Goal: Task Accomplishment & Management: Manage account settings

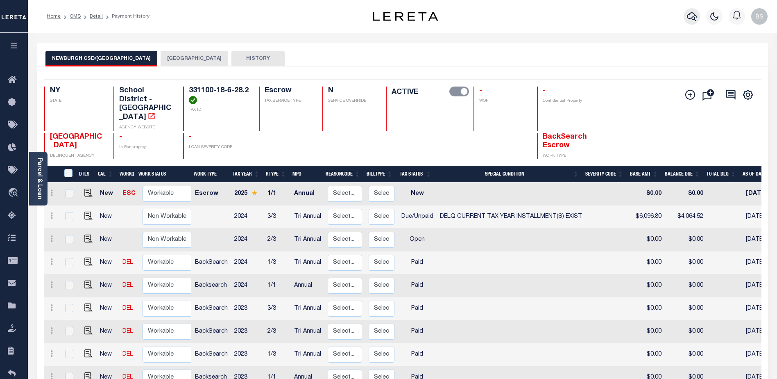
click at [693, 12] on icon "button" at bounding box center [692, 16] width 10 height 10
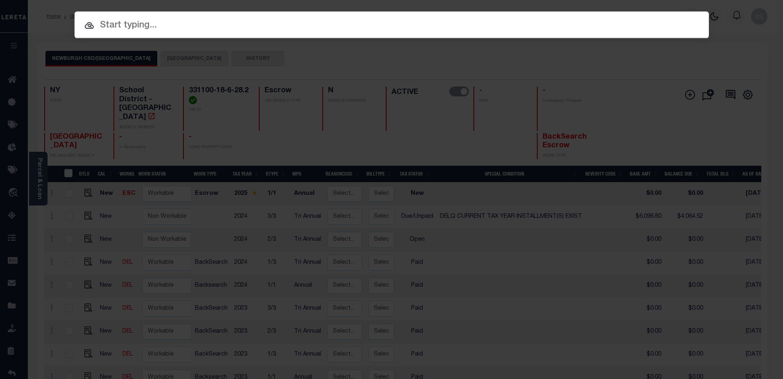
click at [143, 25] on input "text" at bounding box center [392, 25] width 635 height 14
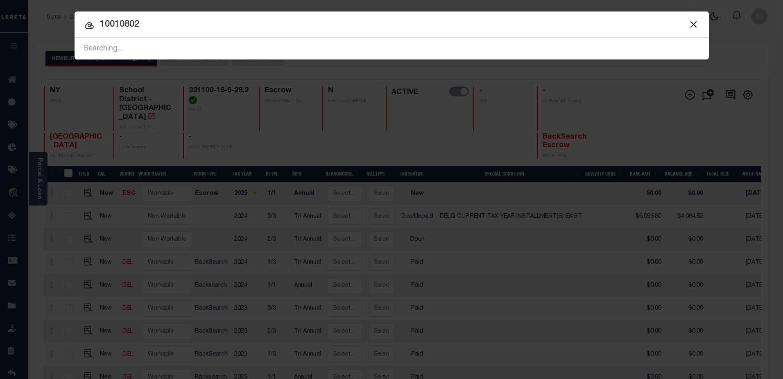
type input "10010802"
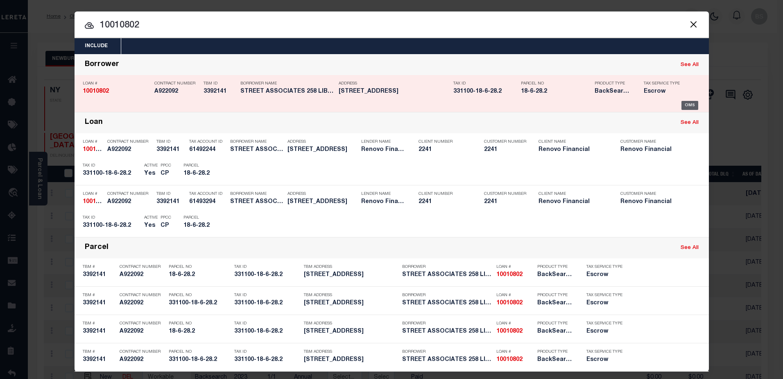
click at [685, 105] on div "OMS" at bounding box center [690, 105] width 17 height 9
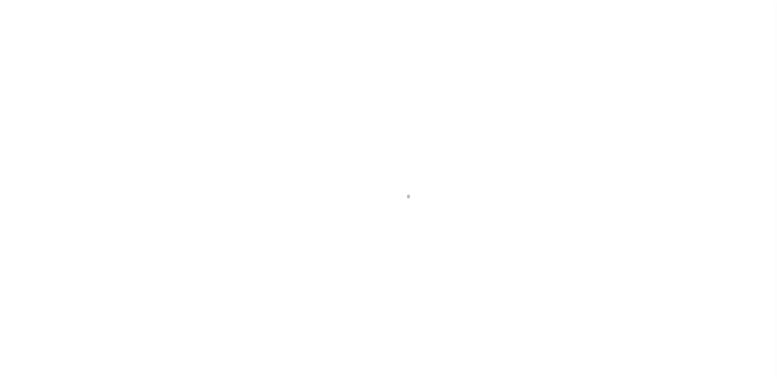
select select "14701"
select select "25067"
select select "10"
select select "Escrow"
type input "258 LIBERTY"
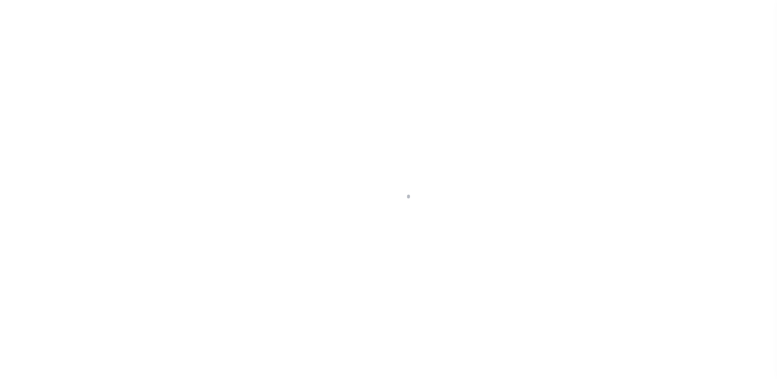
type input "331100-18-6-28.2"
type input "NEWBURGH NY 125507324"
type input "a0kUS000006jiz7"
type input "NY"
select select
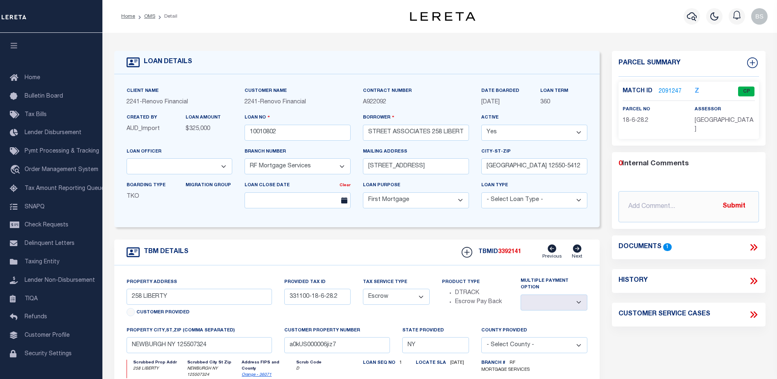
click at [663, 89] on link "2091247" at bounding box center [670, 91] width 23 height 9
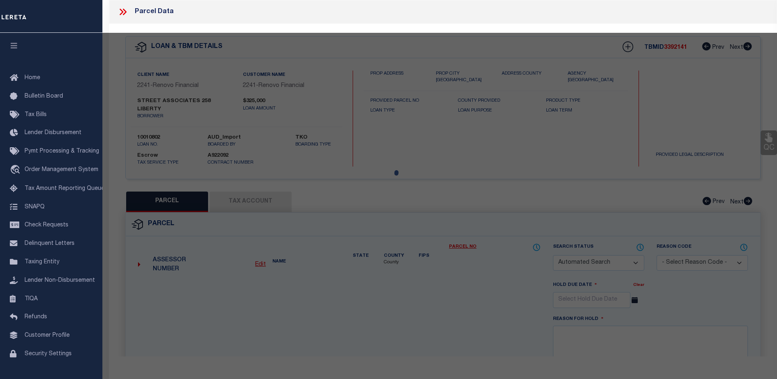
checkbox input "false"
select select "CP"
type input "[STREET_ADDRESS]. LLC"
select select "AGW"
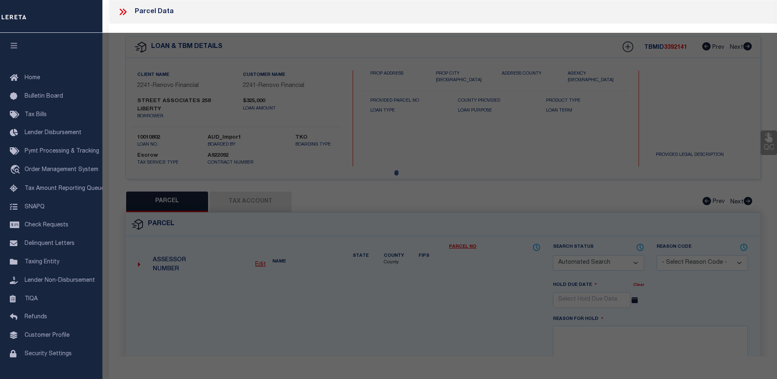
select select
type input "258 Liberty St"
checkbox input "false"
type input "NEWBURGH NY 125507324"
type textarea "TaxID mask has been adjusted. MLC 12/3/2024 Need Tax ID mask update for Newburg…"
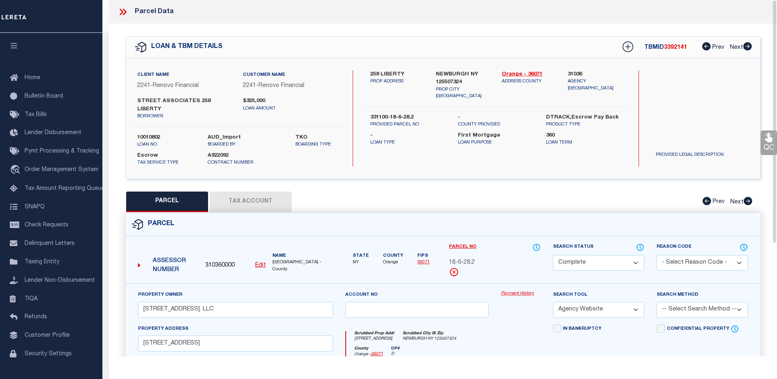
click at [511, 290] on link "Payment History" at bounding box center [521, 293] width 40 height 7
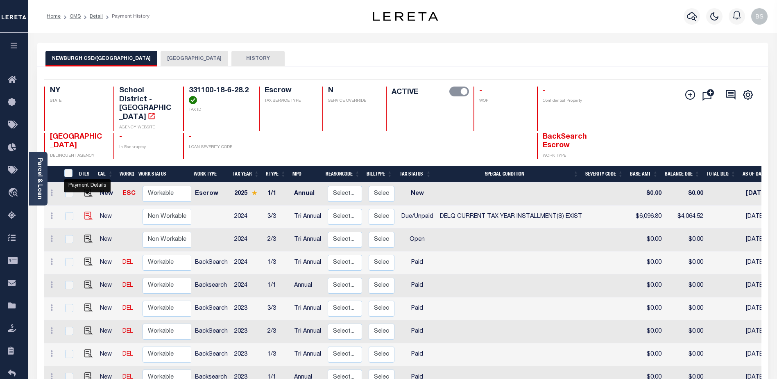
click at [89, 211] on img "" at bounding box center [88, 215] width 8 height 8
checkbox input "true"
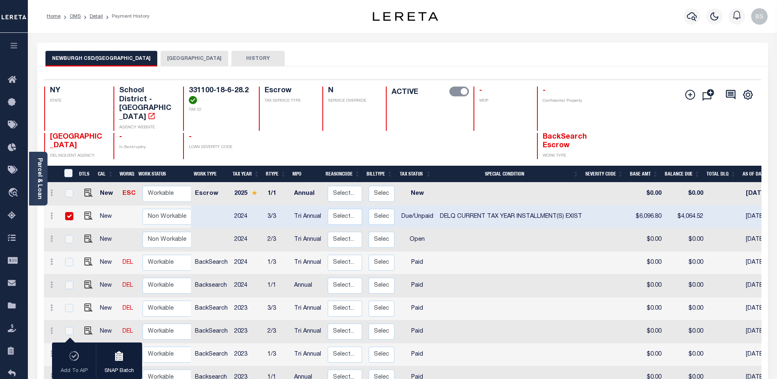
click at [68, 212] on input "checkbox" at bounding box center [69, 216] width 8 height 8
checkbox input "false"
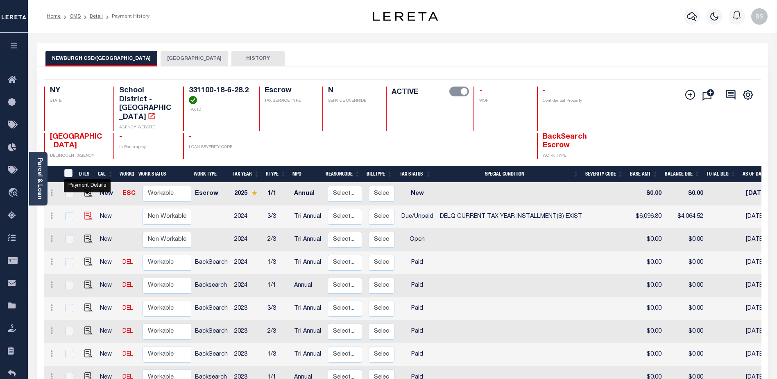
click at [85, 211] on img "" at bounding box center [88, 215] width 8 height 8
checkbox input "true"
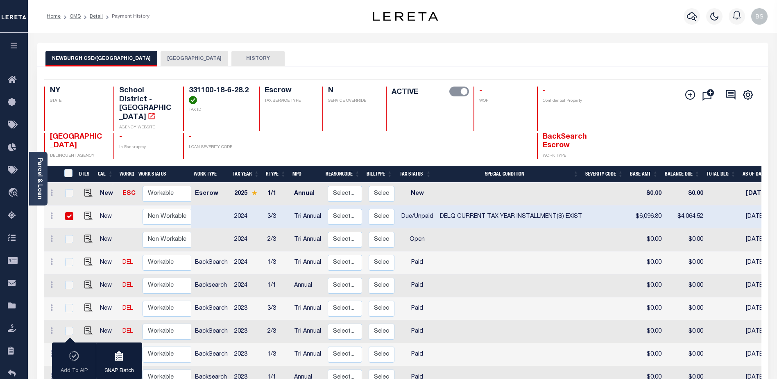
click at [70, 212] on input "checkbox" at bounding box center [69, 216] width 8 height 8
checkbox input "false"
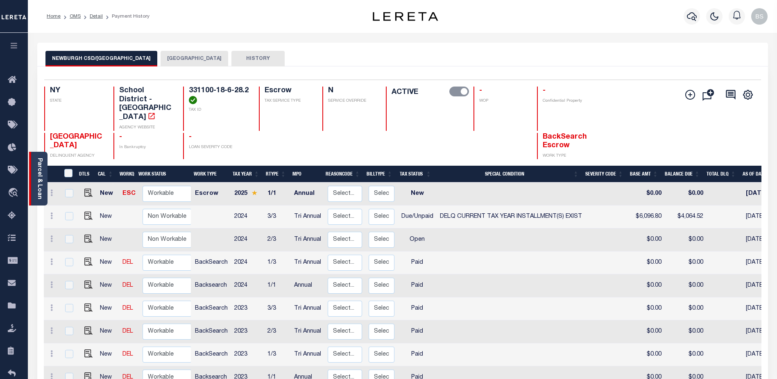
click at [37, 181] on link "Parcel & Loan" at bounding box center [39, 178] width 6 height 41
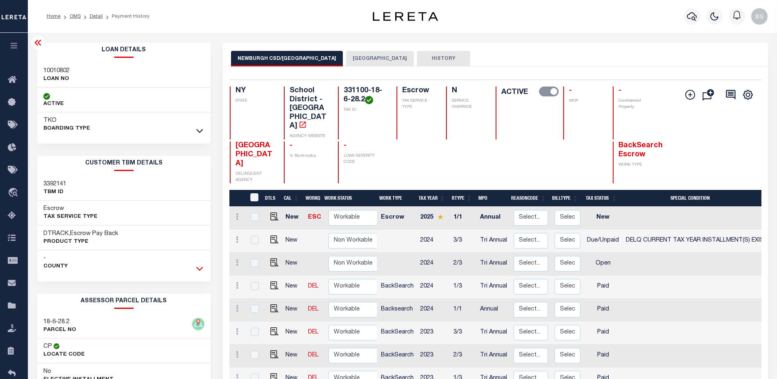
click at [198, 265] on icon at bounding box center [199, 268] width 7 height 9
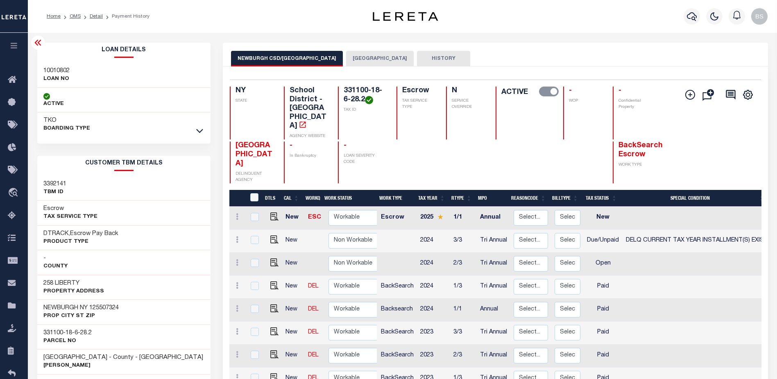
click at [35, 43] on icon at bounding box center [37, 43] width 7 height 6
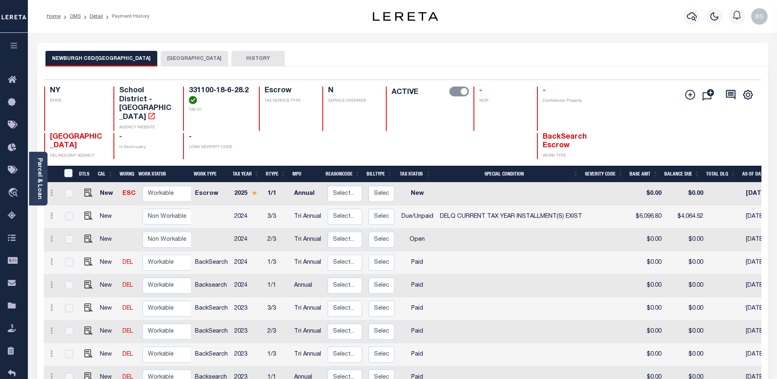
click at [182, 56] on button "NEWBURGH CITY" at bounding box center [195, 59] width 68 height 16
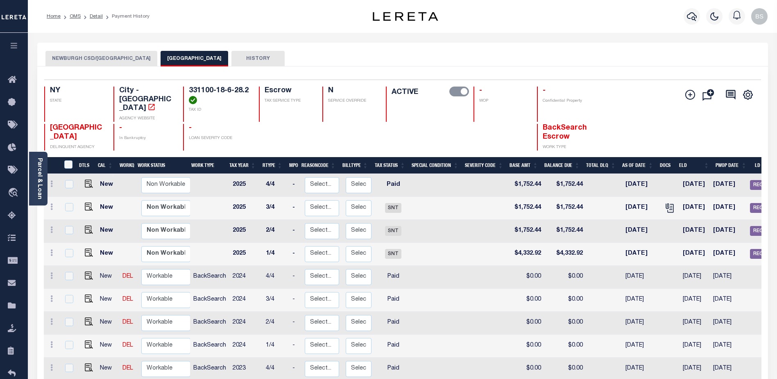
click at [103, 63] on button "NEWBURGH CSD/NEWBURGH CITY" at bounding box center [101, 59] width 112 height 16
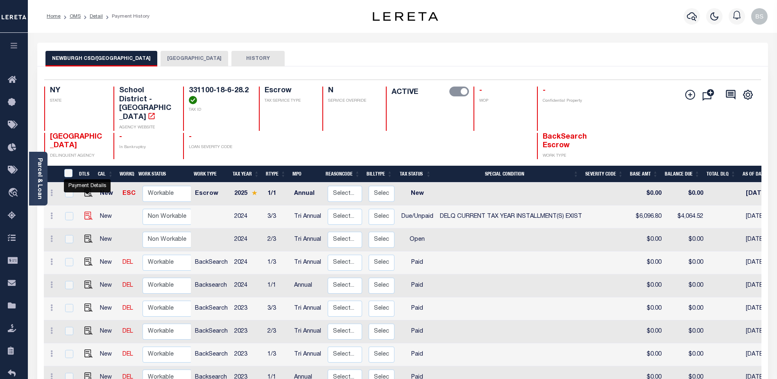
click at [88, 211] on img "" at bounding box center [88, 215] width 8 height 8
checkbox input "true"
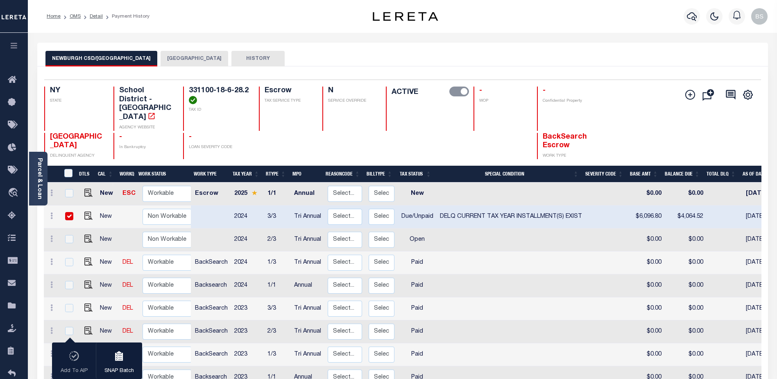
click at [70, 212] on input "checkbox" at bounding box center [69, 216] width 8 height 8
checkbox input "false"
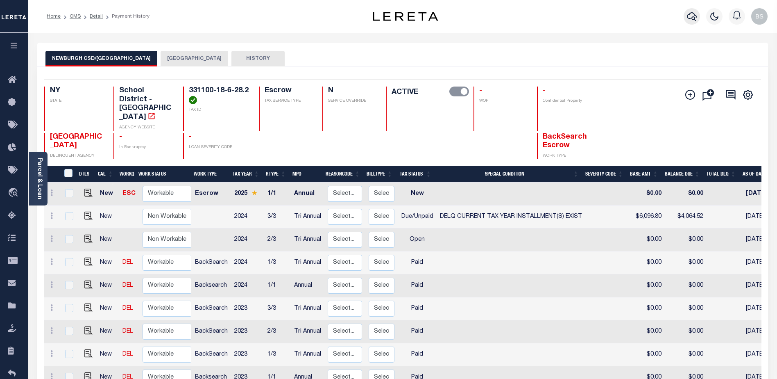
click at [691, 19] on icon "button" at bounding box center [692, 16] width 10 height 10
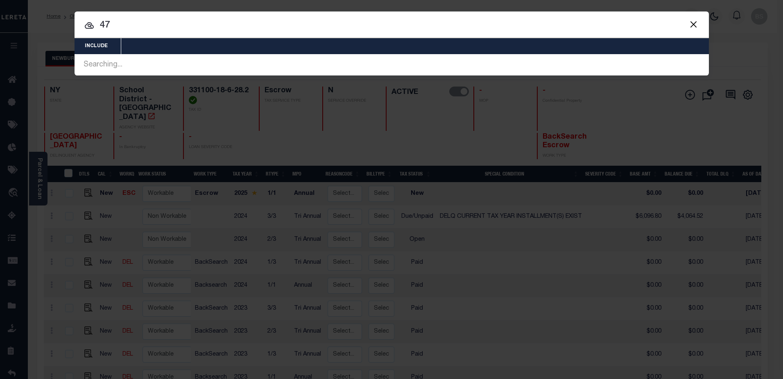
type input "4"
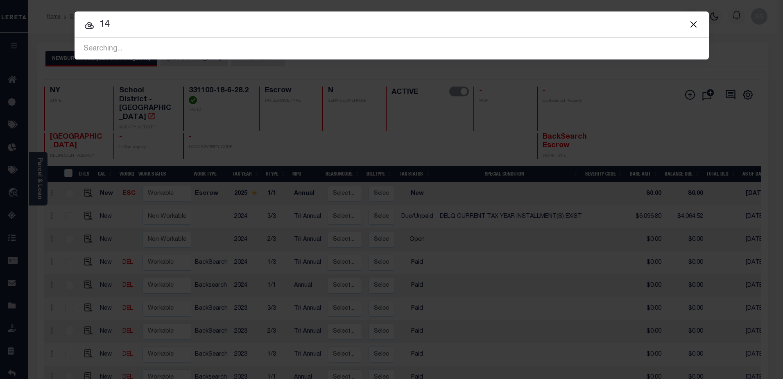
type input "1"
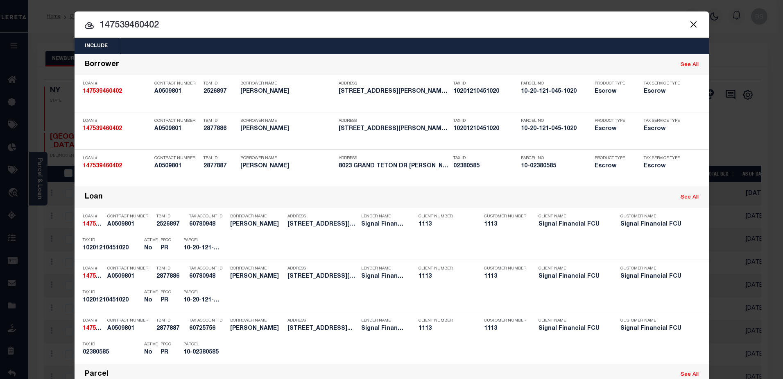
click at [191, 32] on input "147539460402" at bounding box center [392, 25] width 635 height 14
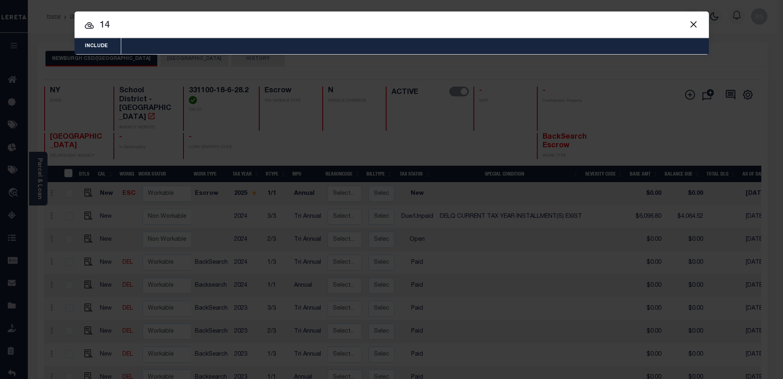
type input "1"
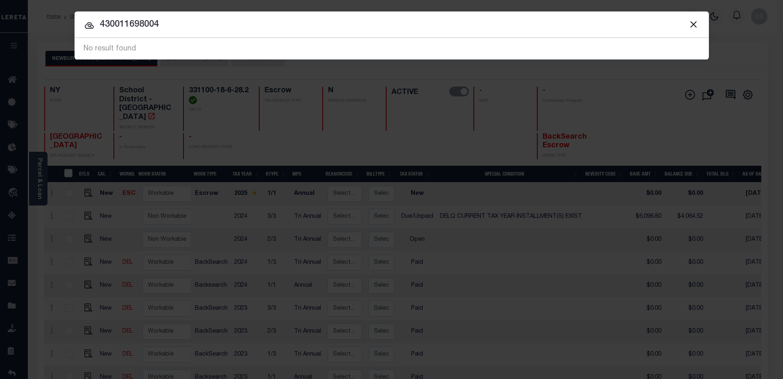
click at [173, 23] on input "430011698004" at bounding box center [392, 25] width 635 height 14
click at [172, 18] on input "430011698004" at bounding box center [392, 25] width 635 height 14
click at [176, 23] on input "430011698004" at bounding box center [392, 25] width 635 height 14
type input "4"
type input "Krill Trevor"
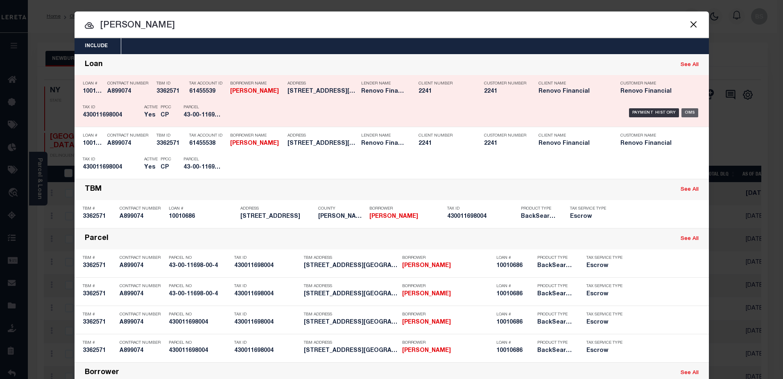
click at [684, 111] on div "OMS" at bounding box center [690, 112] width 17 height 9
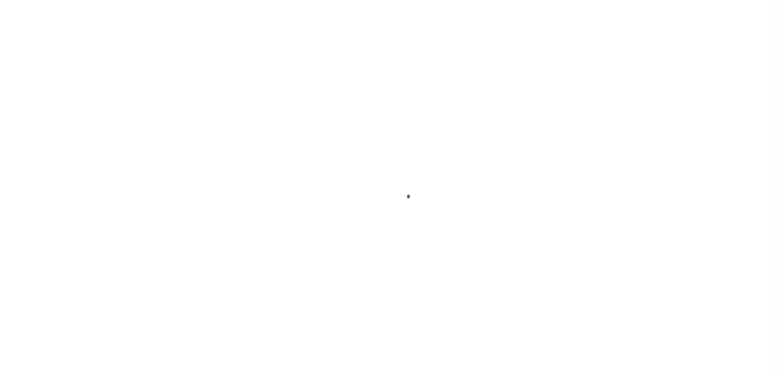
select select "DUE"
select select "17"
select select "DUE"
select select "17"
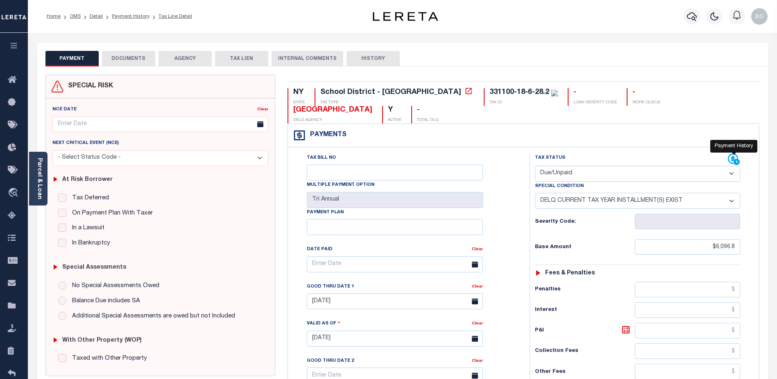
click at [735, 159] on icon at bounding box center [737, 162] width 6 height 6
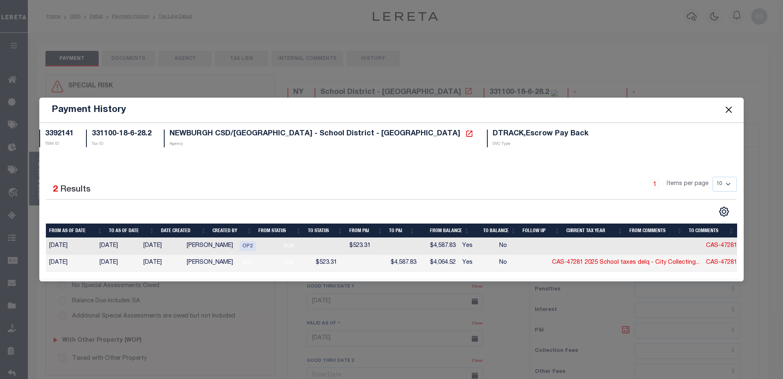
drag, startPoint x: 606, startPoint y: 275, endPoint x: 624, endPoint y: 274, distance: 18.1
click at [624, 274] on div "Selected 2 Results 1 Items per page 10 25 50 100" at bounding box center [391, 220] width 705 height 115
click at [723, 109] on button "Close" at bounding box center [728, 109] width 11 height 11
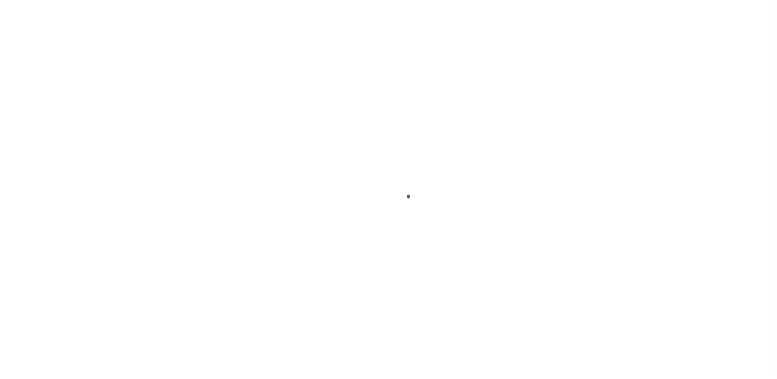
select select "DUE"
select select "17"
select select "10"
select select "Escrow"
type input "[STREET_ADDRESS]"
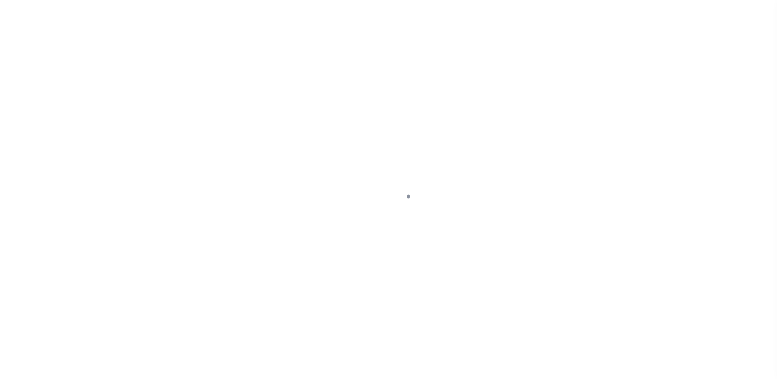
type input "430011698004"
select select
type input "COLLEGEVILLE [GEOGRAPHIC_DATA] 19426"
type input "a0kUS000003pP14"
type input "PA"
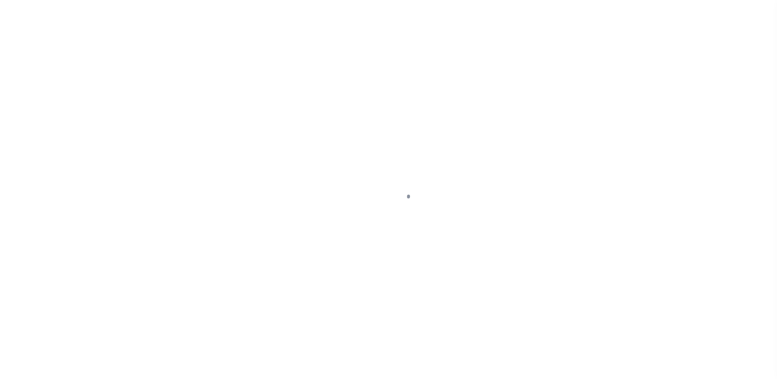
select select
select select "25067"
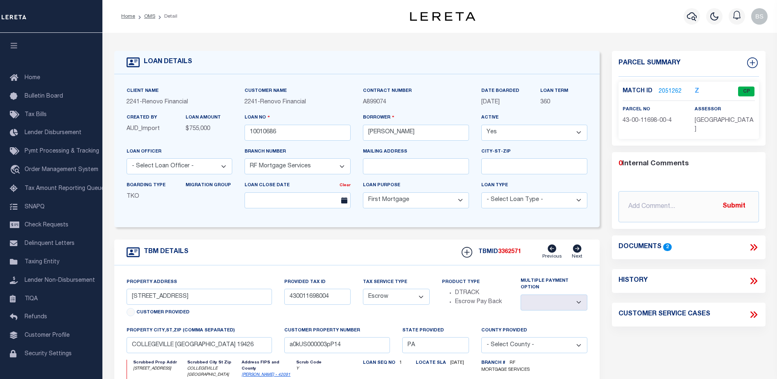
click at [664, 92] on link "2051262" at bounding box center [670, 91] width 23 height 9
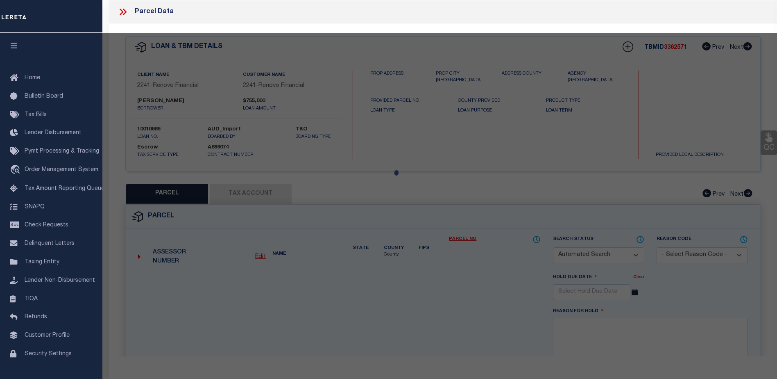
checkbox input "false"
select select "CP"
type input "HOUSE TO HOME STRATEGIES LLC"
select select
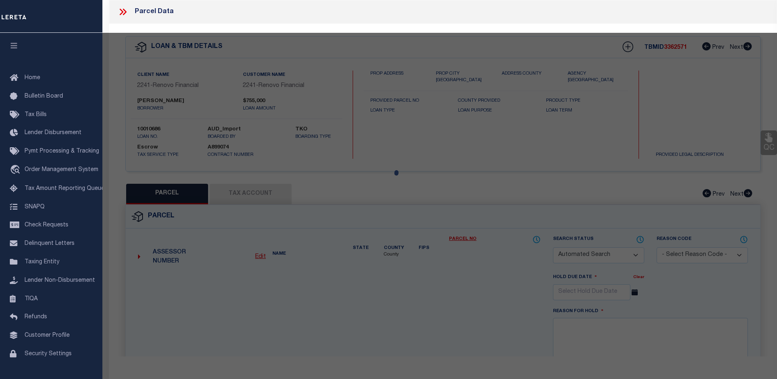
type input "3460 RIDGE PIKE"
checkbox input "false"
type input "COLLEGEVILLE [GEOGRAPHIC_DATA] 19426"
type textarea "8.13 ACRES"
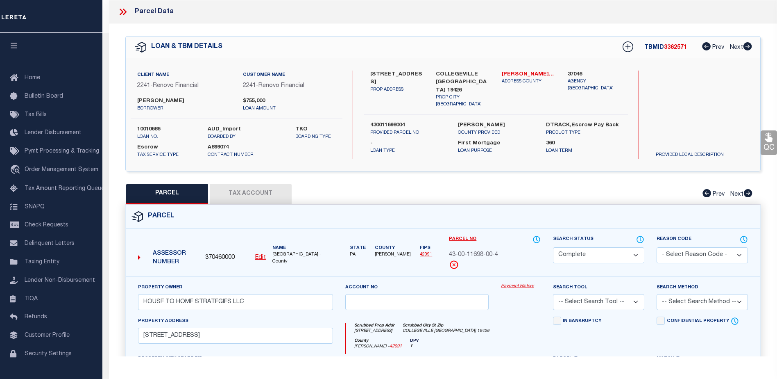
click at [510, 286] on link "Payment History" at bounding box center [521, 286] width 40 height 7
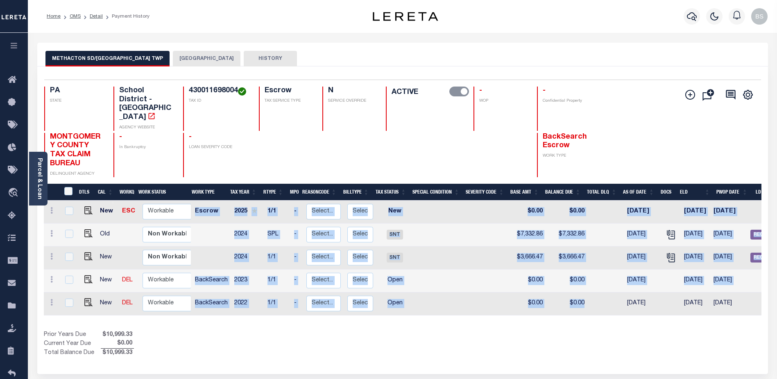
drag, startPoint x: 518, startPoint y: 302, endPoint x: 612, endPoint y: 279, distance: 96.6
click at [612, 279] on div "DTLS CAL WorkQ Work Status Work Type Tax Year RType MPO ReasonCode BillType Tax…" at bounding box center [403, 257] width 718 height 115
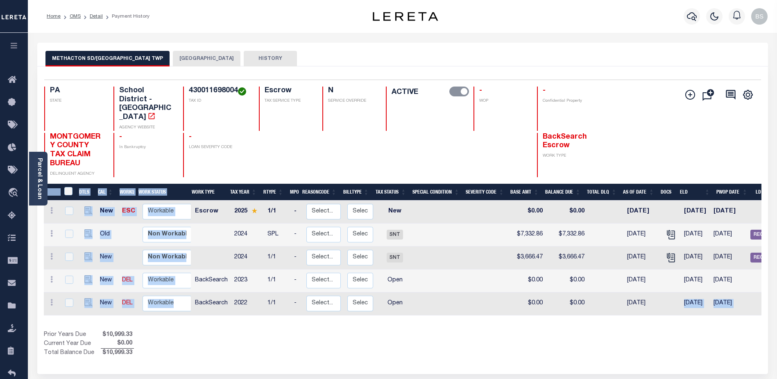
drag, startPoint x: 614, startPoint y: 304, endPoint x: 670, endPoint y: 291, distance: 57.2
click at [670, 291] on div "DTLS CAL WorkQ Work Status Work Type Tax Year RType MPO ReasonCode BillType Tax…" at bounding box center [403, 271] width 718 height 174
click at [648, 330] on div "Show Tax Lines before Bill Release Date Prior Years Due $10,999.33 Current Year…" at bounding box center [403, 343] width 718 height 27
drag, startPoint x: 716, startPoint y: 311, endPoint x: 707, endPoint y: 315, distance: 9.4
click at [715, 311] on div "DTLS CAL WorkQ Work Status Work Type Tax Year RType MPO ReasonCode BillType Tax…" at bounding box center [403, 271] width 718 height 174
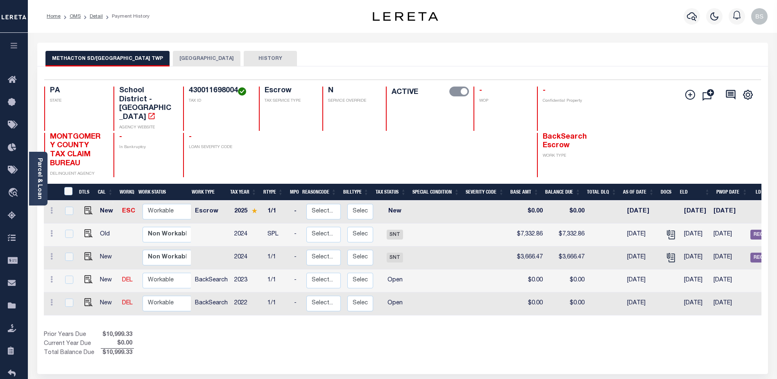
click at [191, 30] on div "Home OMS Detail Payment History" at bounding box center [402, 16] width 749 height 33
click at [200, 58] on button "LOWER PROVIDENCE TOWNSHIP" at bounding box center [207, 59] width 68 height 16
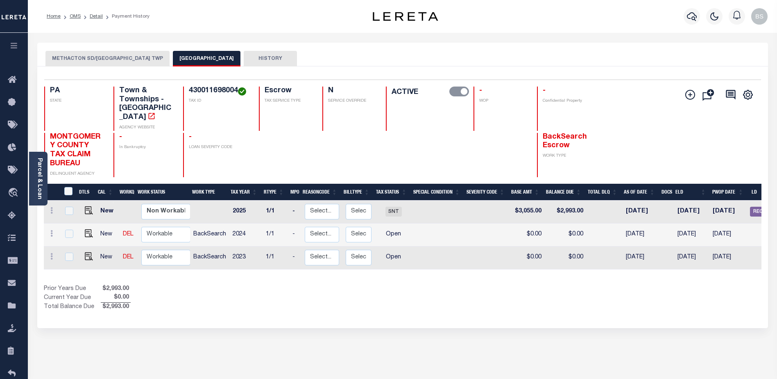
click at [97, 59] on button "METHACTON SD/LOWER PROVIDENCE TWP" at bounding box center [107, 59] width 124 height 16
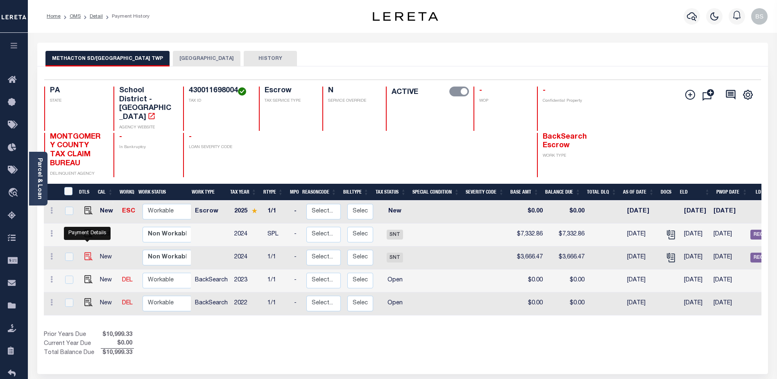
click at [86, 252] on img "" at bounding box center [88, 256] width 8 height 8
checkbox input "true"
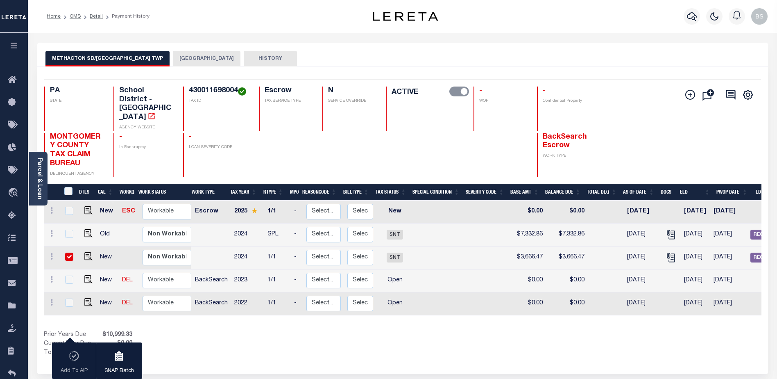
click at [67, 252] on input "checkbox" at bounding box center [69, 256] width 8 height 8
checkbox input "false"
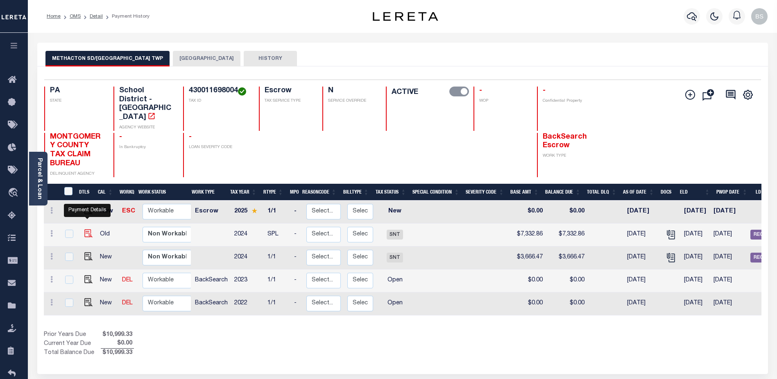
click at [88, 229] on img "" at bounding box center [88, 233] width 8 height 8
checkbox input "true"
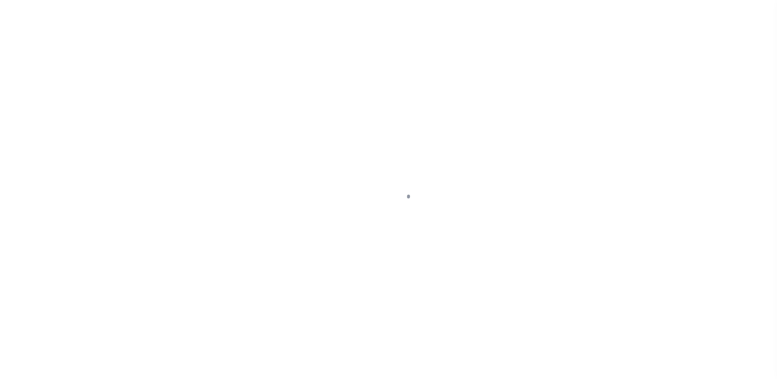
select select "SNT"
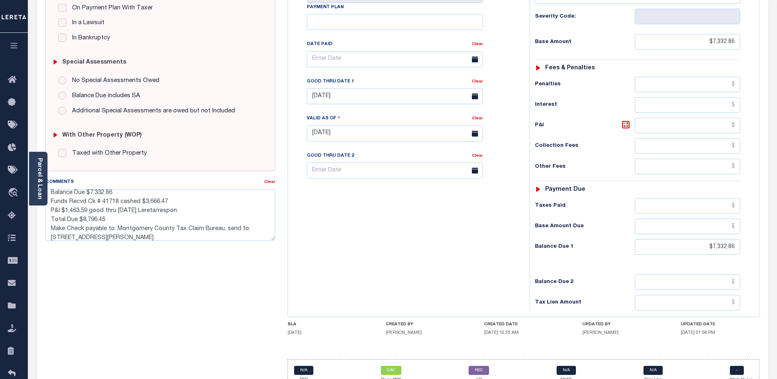
scroll to position [36, 0]
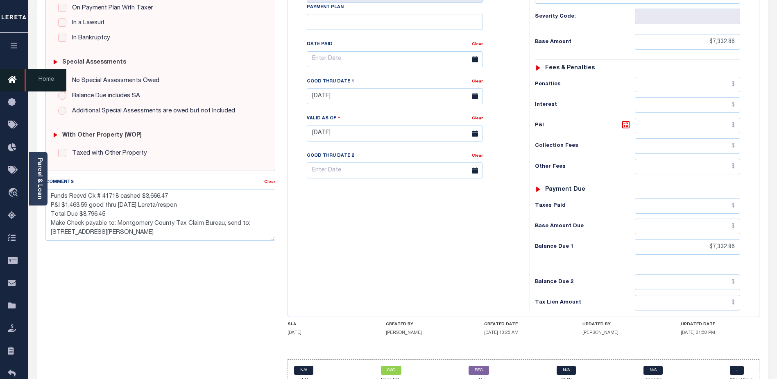
click at [8, 82] on icon at bounding box center [14, 80] width 13 height 10
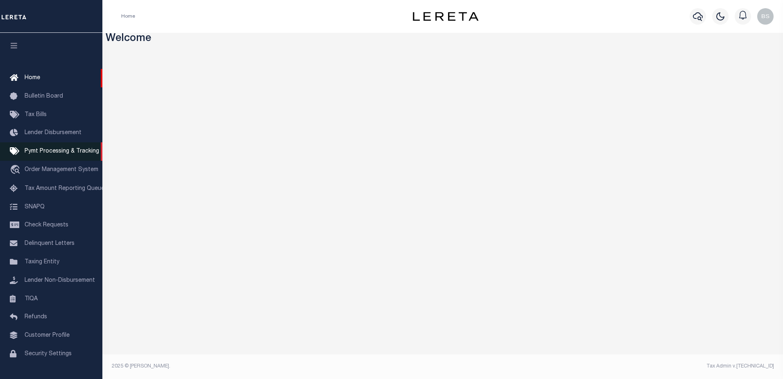
click at [46, 154] on span "Pymt Processing & Tracking" at bounding box center [62, 151] width 75 height 6
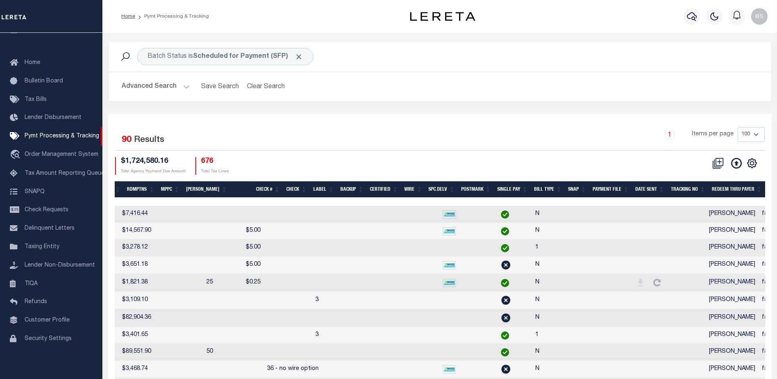
click at [676, 188] on th "Tracking No" at bounding box center [688, 189] width 41 height 17
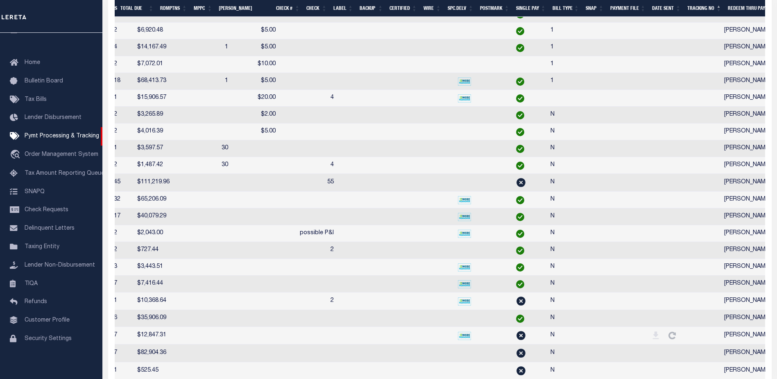
scroll to position [0, 404]
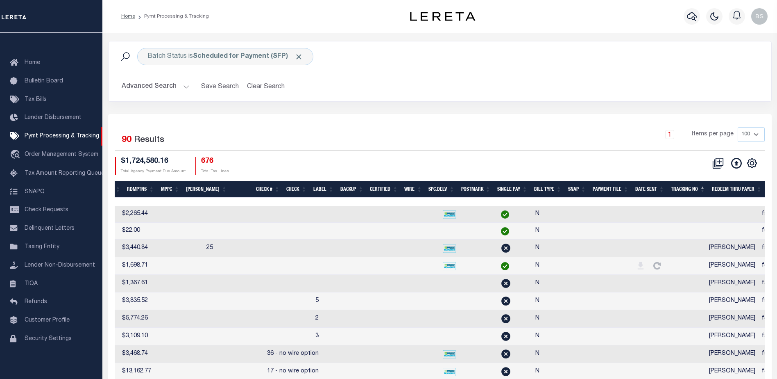
click at [186, 87] on button "Advanced Search" at bounding box center [156, 87] width 68 height 16
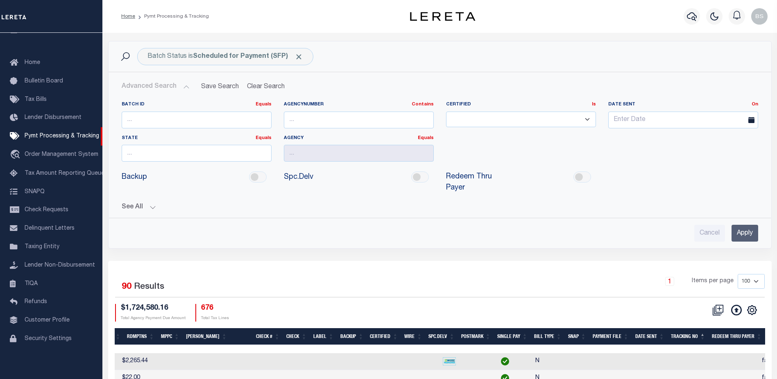
click at [149, 203] on button "See All" at bounding box center [440, 207] width 637 height 8
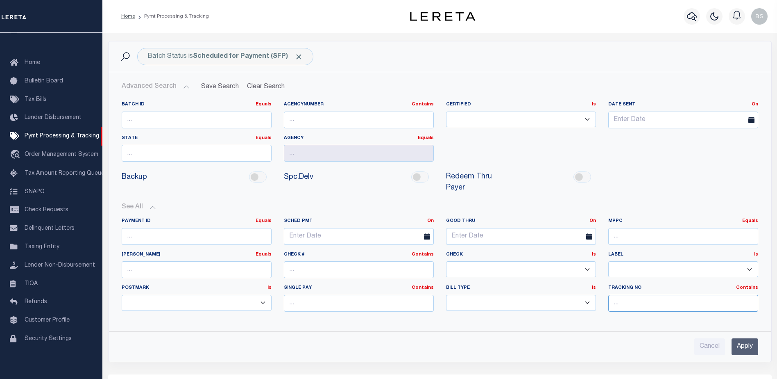
click at [629, 296] on input "text" at bounding box center [683, 303] width 150 height 17
type input "Barbara"
click at [744, 338] on input "Apply" at bounding box center [745, 346] width 27 height 17
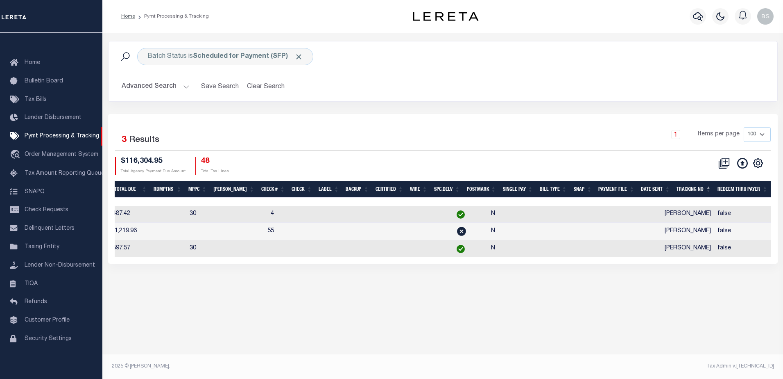
drag, startPoint x: 367, startPoint y: 263, endPoint x: 326, endPoint y: 272, distance: 41.6
click at [325, 272] on div "Batch Status is Scheduled for Payment (SFP) Search Advanced Search Save Search …" at bounding box center [442, 160] width 681 height 255
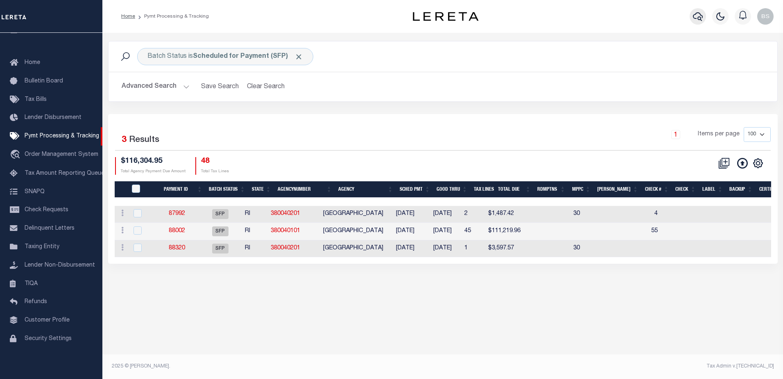
click at [698, 16] on icon "button" at bounding box center [698, 16] width 10 height 10
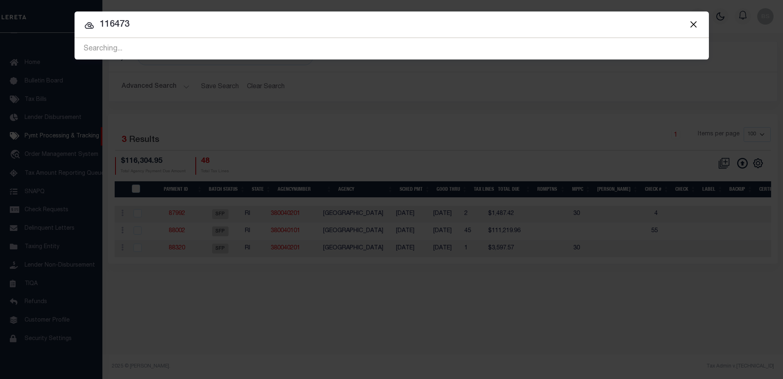
type input "116473"
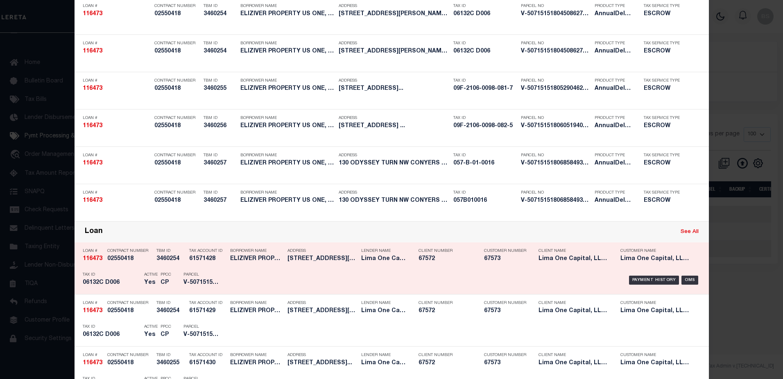
scroll to position [82, 0]
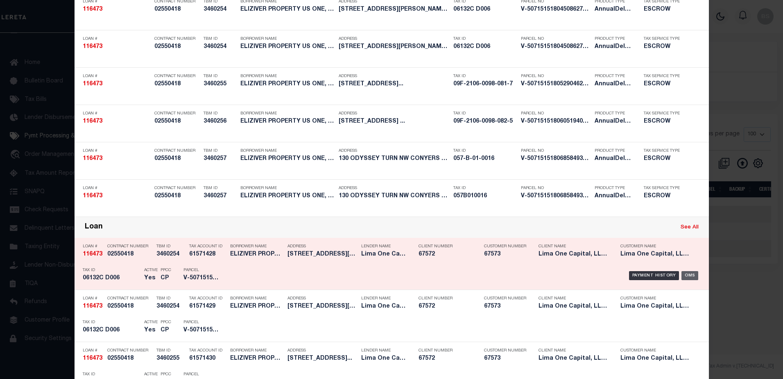
click at [687, 277] on div "OMS" at bounding box center [690, 275] width 17 height 9
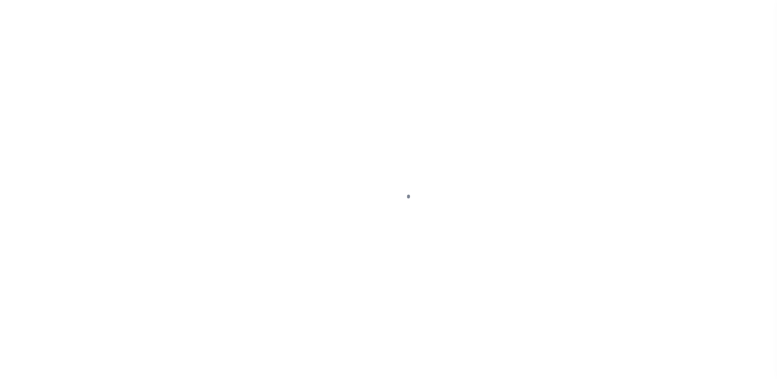
type input "[STREET_ADDRESS][PERSON_NAME]"
radio input "true"
select select "Escrow"
select select
type input "HAMPTON GA 30228"
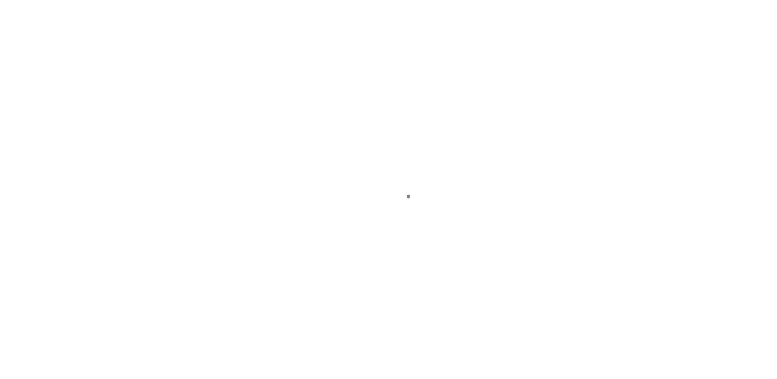
type input "116473-1"
type input "GA"
type textarea "COLLECTOR: ENTITY: PARCEL: 60132"
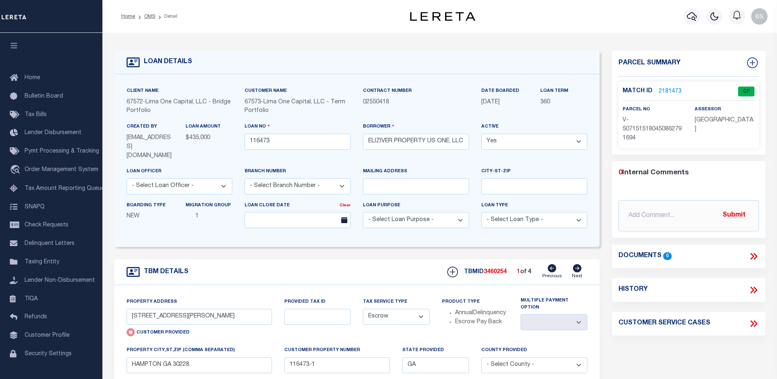
click at [670, 91] on link "2181473" at bounding box center [670, 91] width 23 height 9
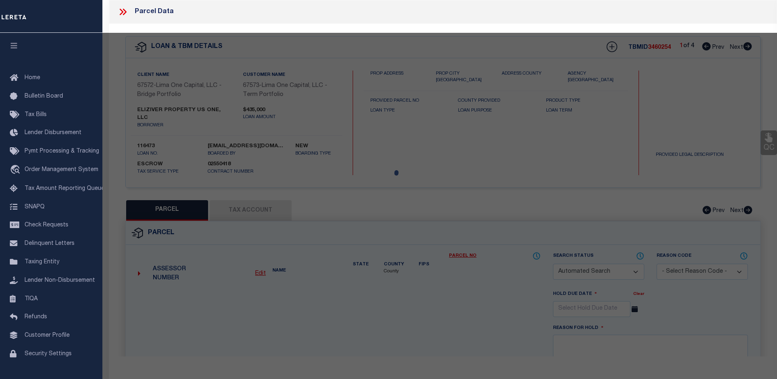
checkbox input "false"
select select "CP"
select select "AGW"
select select
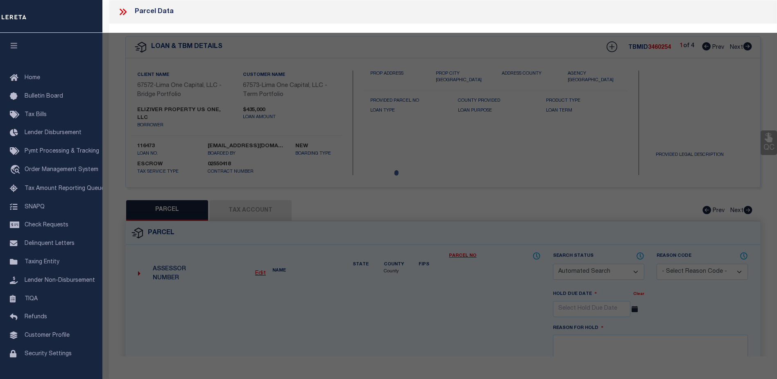
type input "[STREET_ADDRESS][PERSON_NAME]"
checkbox input "false"
type input "HAMPTON GA 30228"
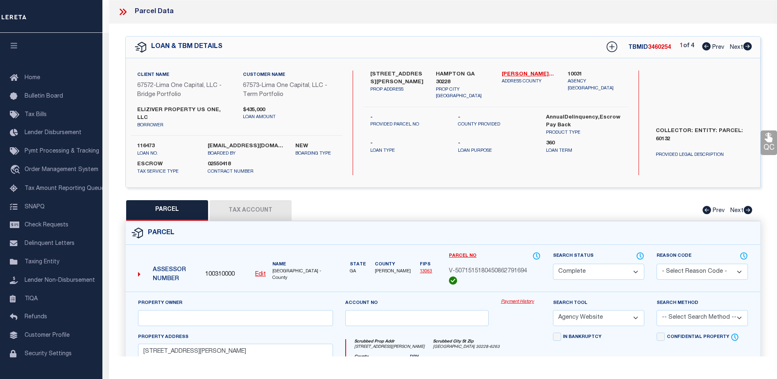
click at [510, 298] on link "Payment History" at bounding box center [521, 301] width 40 height 7
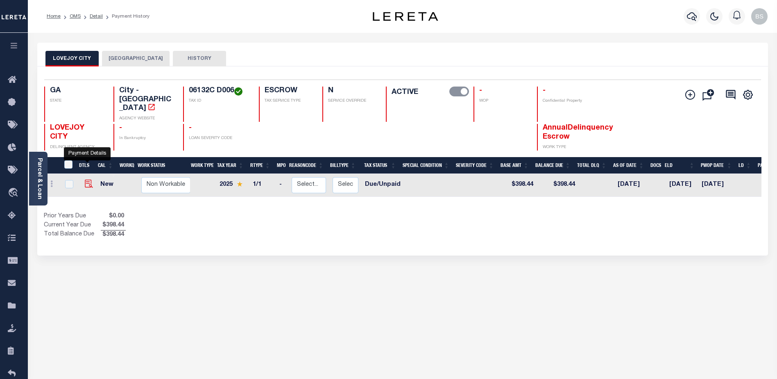
click at [88, 179] on img "" at bounding box center [89, 183] width 8 height 8
checkbox input "true"
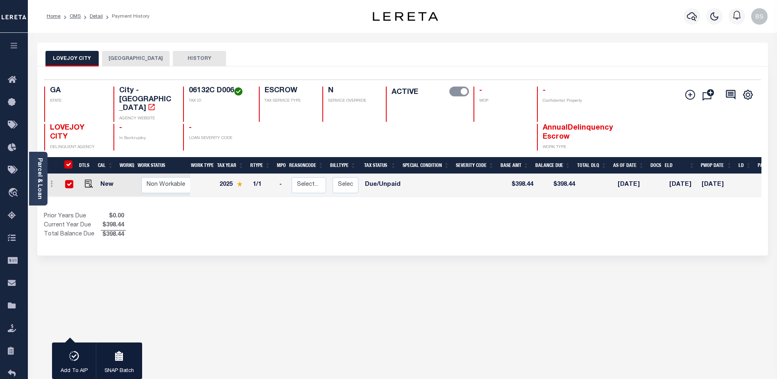
click at [66, 180] on input "checkbox" at bounding box center [69, 184] width 8 height 8
checkbox input "false"
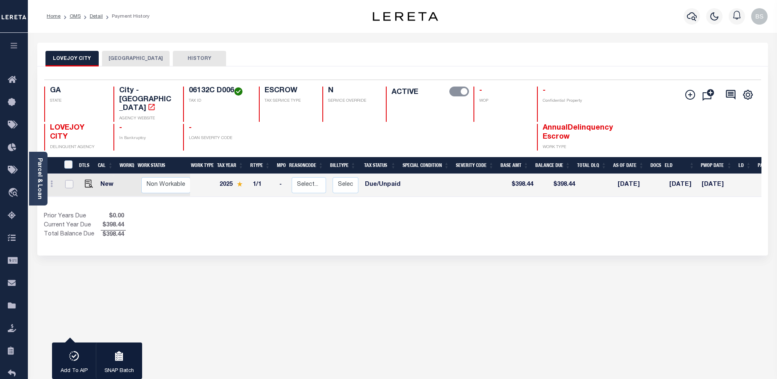
checkbox input "false"
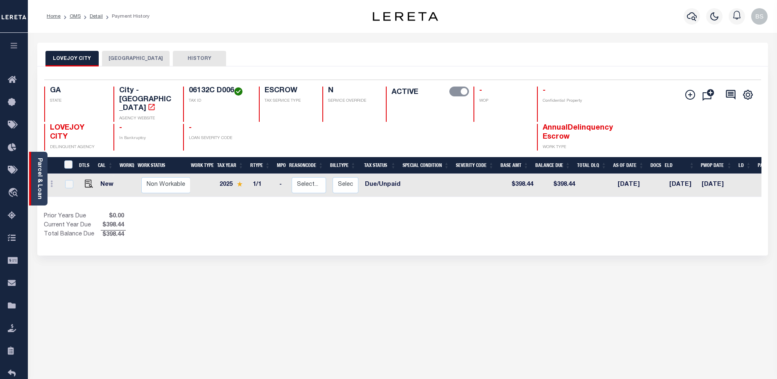
click at [37, 185] on link "Parcel & Loan" at bounding box center [39, 178] width 6 height 41
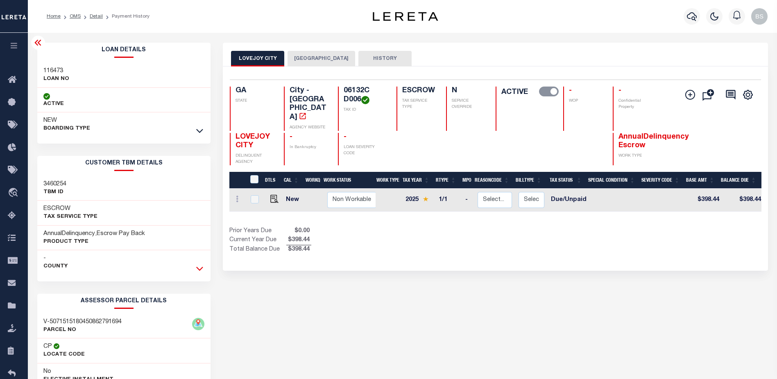
click at [203, 267] on icon at bounding box center [199, 268] width 7 height 9
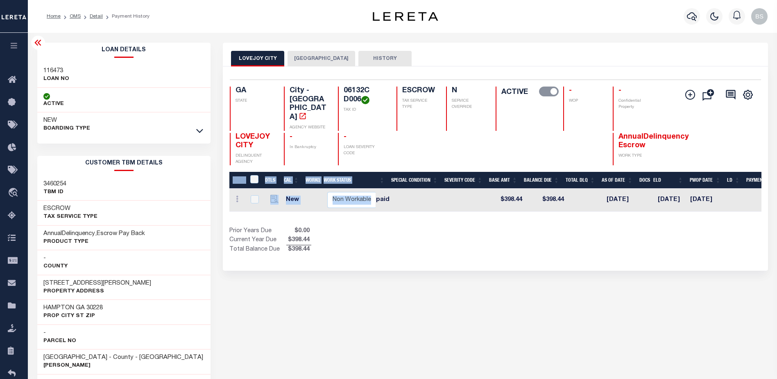
drag, startPoint x: 676, startPoint y: 201, endPoint x: 726, endPoint y: 190, distance: 50.7
click at [726, 190] on div "DTLS CAL WorkQ Work Status Work Type Tax Year RType MPO ReasonCode BillType Tax…" at bounding box center [495, 213] width 532 height 82
click at [672, 227] on div "Show Tax Lines before Bill Release Date Prior Years Due $0.00 Current Year Due …" at bounding box center [495, 240] width 532 height 27
drag, startPoint x: 342, startPoint y: 268, endPoint x: 338, endPoint y: 263, distance: 6.6
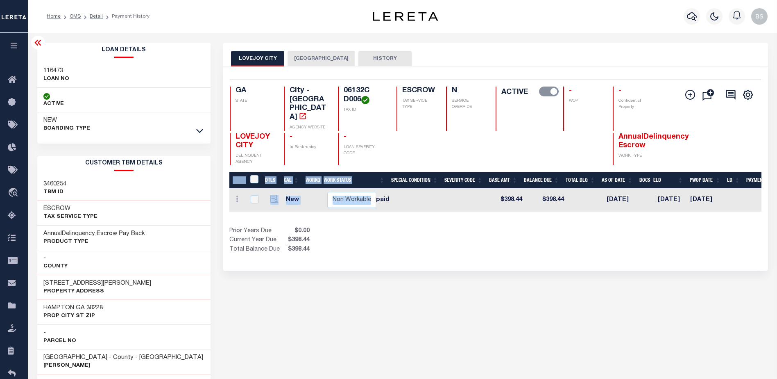
click at [373, 227] on div "Prior Years Due $0.00 Current Year Due $398.44 Total Balance Due $398.44" at bounding box center [362, 240] width 266 height 27
click at [126, 61] on div "Loan Details 116473 LOAN NO ACTIVE" at bounding box center [124, 90] width 174 height 94
click at [35, 44] on icon at bounding box center [37, 43] width 7 height 6
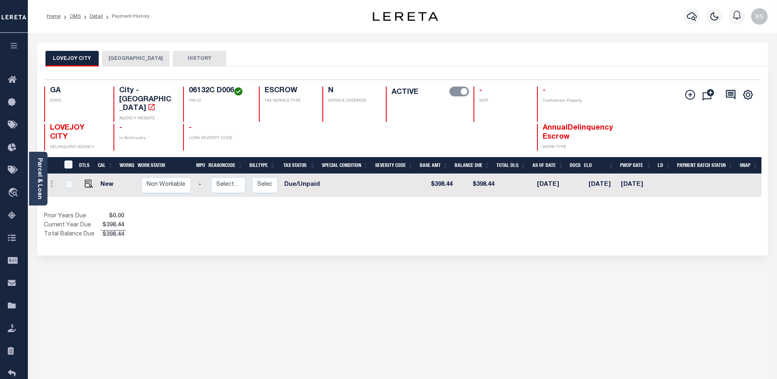
scroll to position [0, 81]
click at [41, 194] on link "Parcel & Loan" at bounding box center [39, 178] width 6 height 41
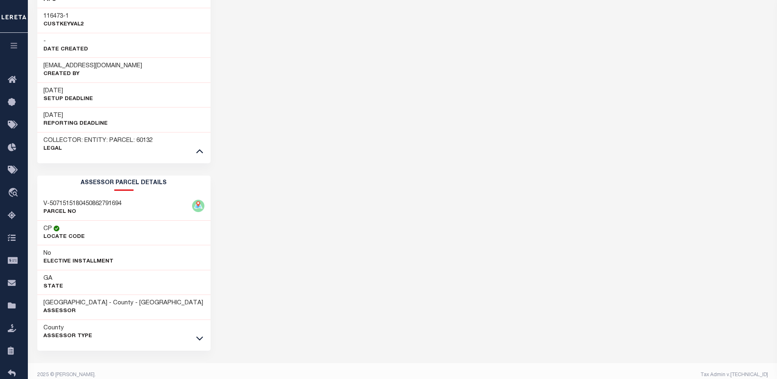
scroll to position [400, 0]
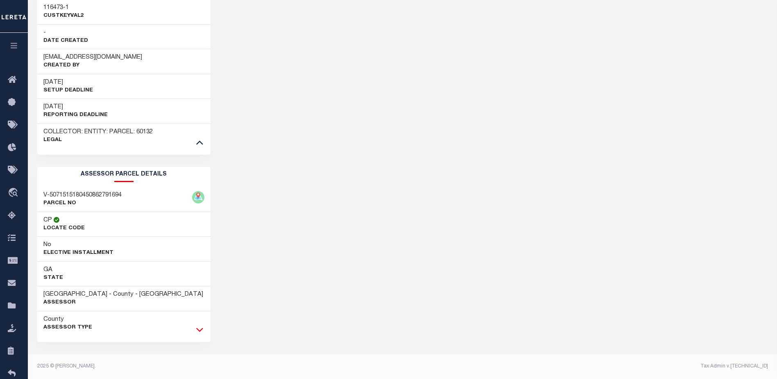
click at [200, 330] on icon at bounding box center [199, 329] width 7 height 4
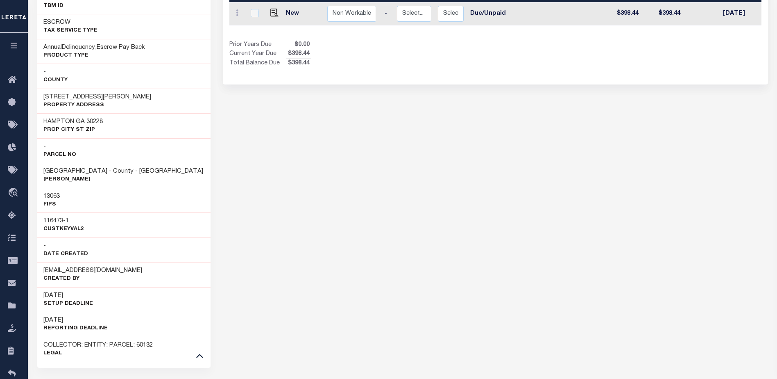
scroll to position [195, 0]
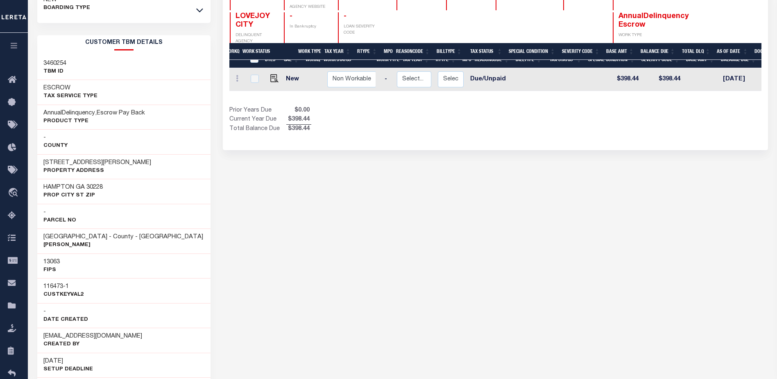
scroll to position [0, 0]
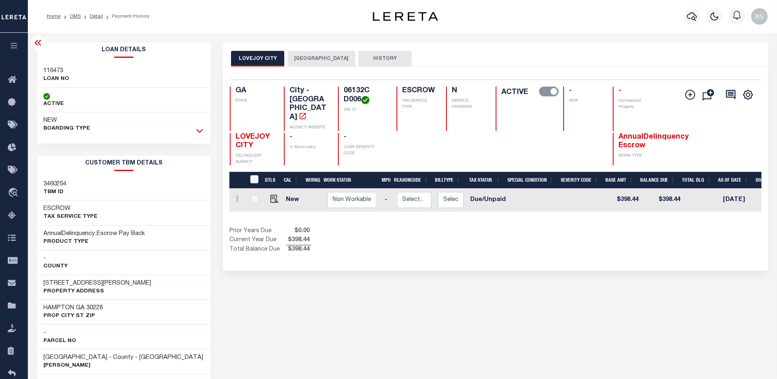
click at [199, 131] on icon at bounding box center [199, 130] width 7 height 9
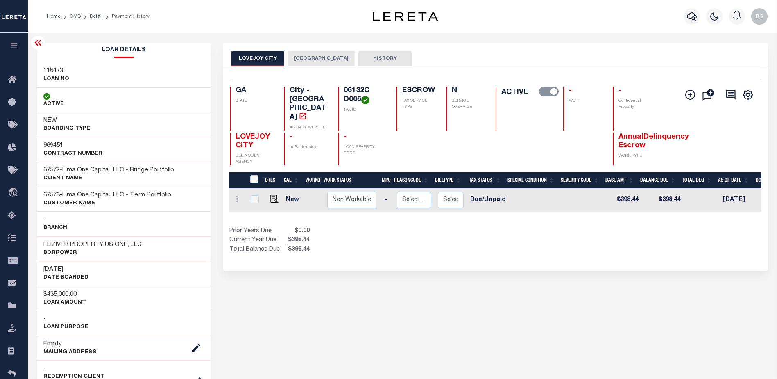
click at [161, 262] on div "07/15/2025 DATE BOARDED" at bounding box center [124, 273] width 174 height 25
click at [16, 81] on icon at bounding box center [14, 80] width 13 height 10
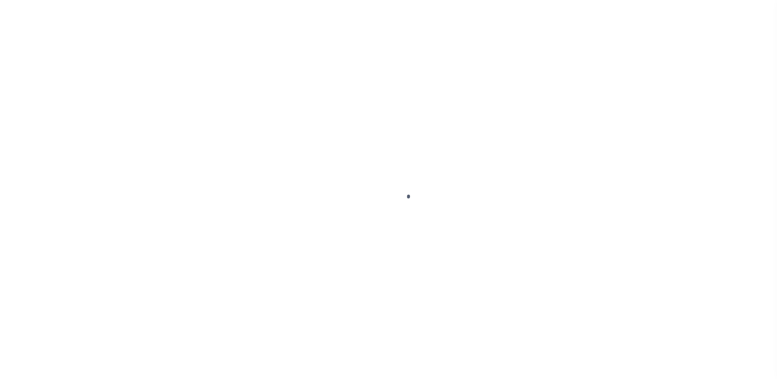
select select "DUE"
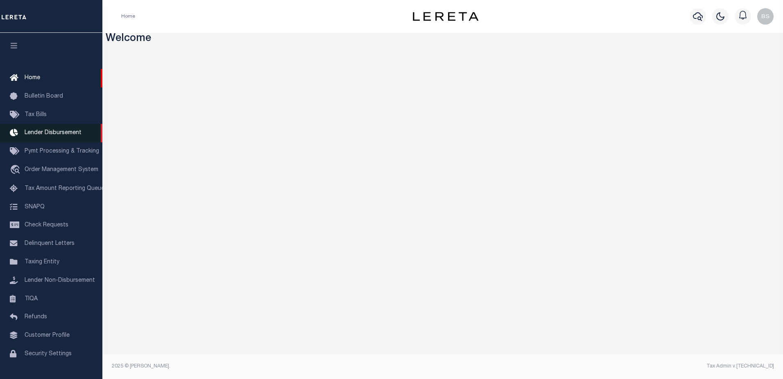
click at [41, 136] on span "Lender Disbursement" at bounding box center [53, 133] width 57 height 6
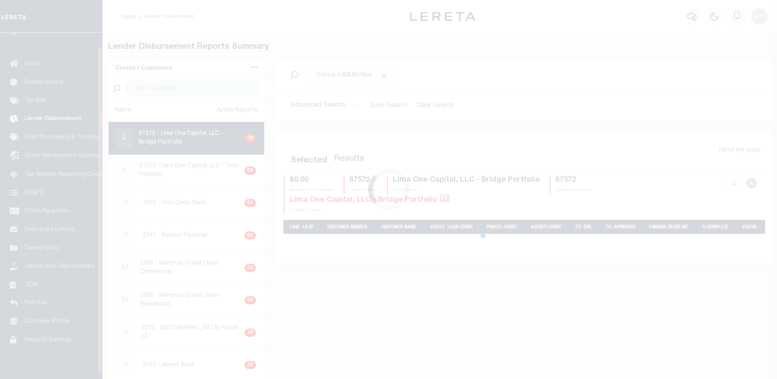
scroll to position [14, 0]
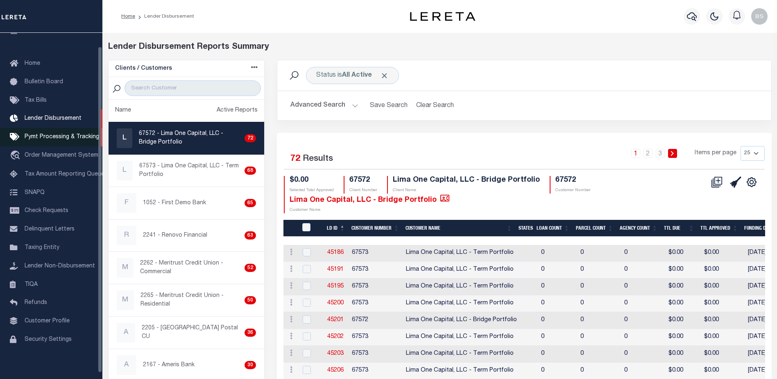
click at [37, 140] on span "Pymt Processing & Tracking" at bounding box center [62, 137] width 75 height 6
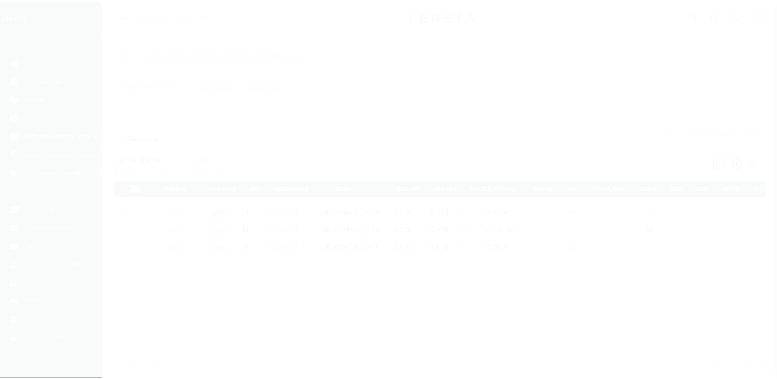
scroll to position [20, 0]
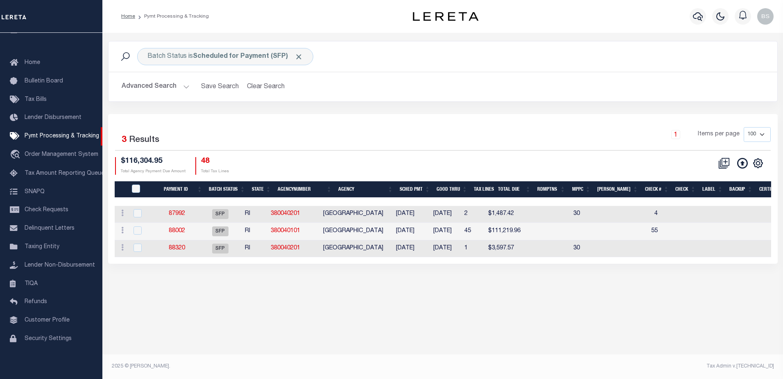
click at [186, 87] on button "Advanced Search" at bounding box center [156, 87] width 68 height 16
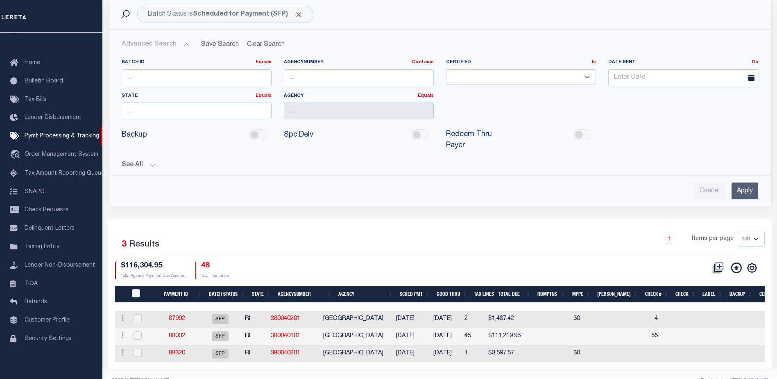
scroll to position [52, 0]
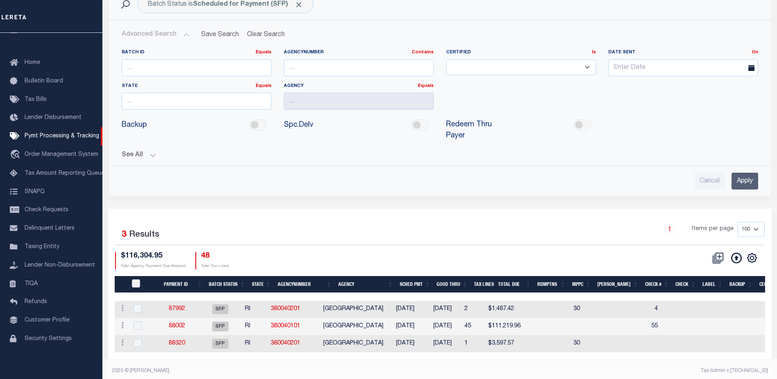
click at [152, 151] on button "See All" at bounding box center [440, 155] width 637 height 8
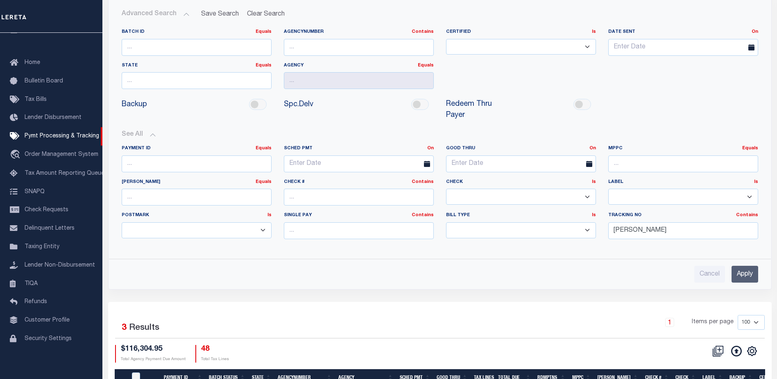
scroll to position [93, 0]
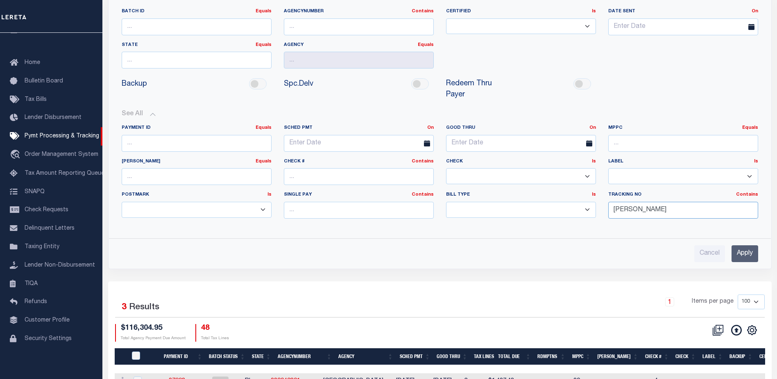
click at [652, 202] on input "Barbara" at bounding box center [683, 210] width 150 height 17
type input "B"
click at [728, 245] on div "Cancel Apply" at bounding box center [440, 253] width 637 height 17
click at [737, 245] on input "Apply" at bounding box center [745, 253] width 27 height 17
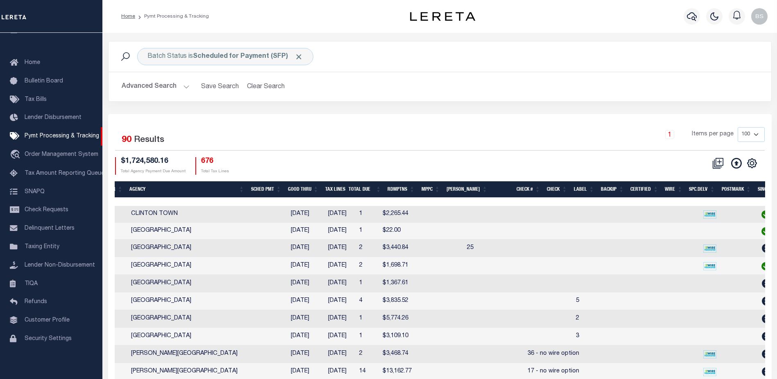
scroll to position [0, 0]
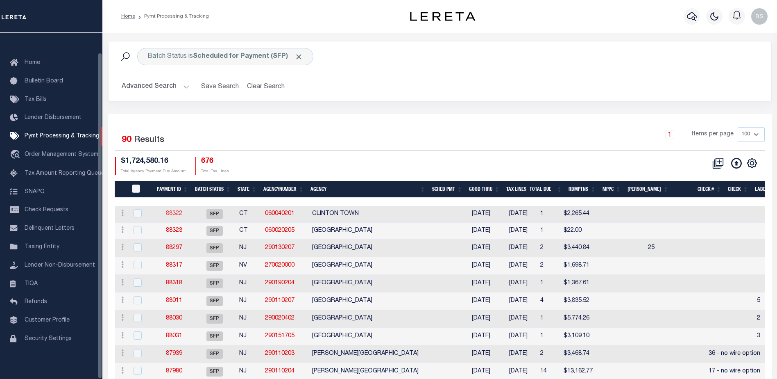
click at [174, 211] on link "88322" at bounding box center [174, 214] width 16 height 6
select select "SFP"
type input "07/15/2025"
type input "N"
radio input "true"
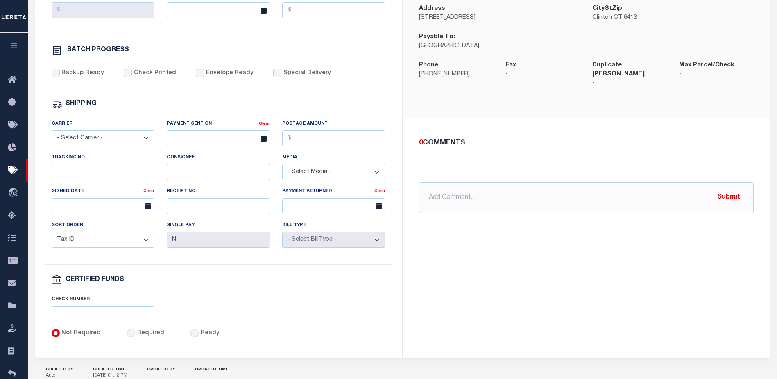
scroll to position [233, 0]
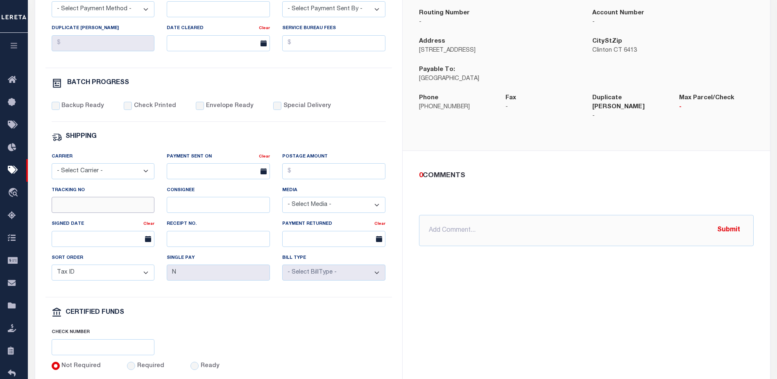
click at [145, 210] on input "Tracking No" at bounding box center [103, 205] width 103 height 16
type input "Barbara"
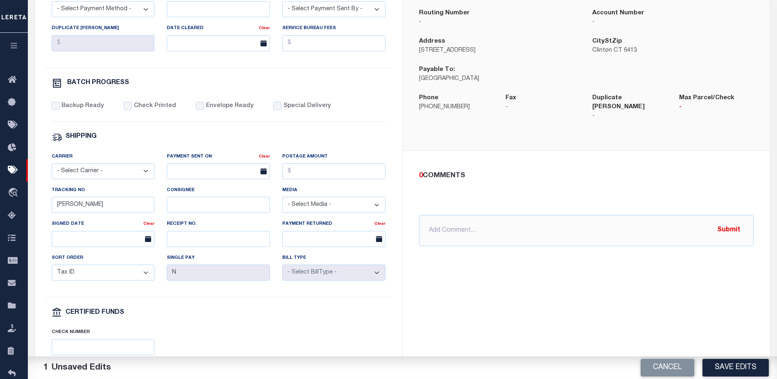
click at [521, 281] on div "CLINTON TOWN Instructions 5/22/25 - Town of Clinton, CT has contracted with Esc…" at bounding box center [586, 150] width 367 height 479
click at [722, 370] on button "Save Edits" at bounding box center [736, 367] width 66 height 18
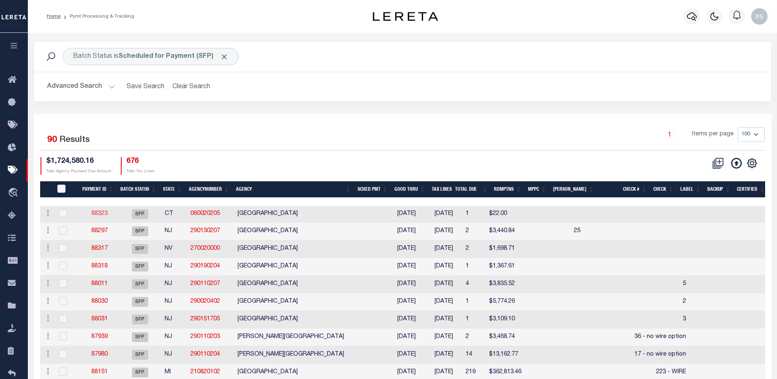
click at [98, 213] on link "88323" at bounding box center [99, 214] width 16 height 6
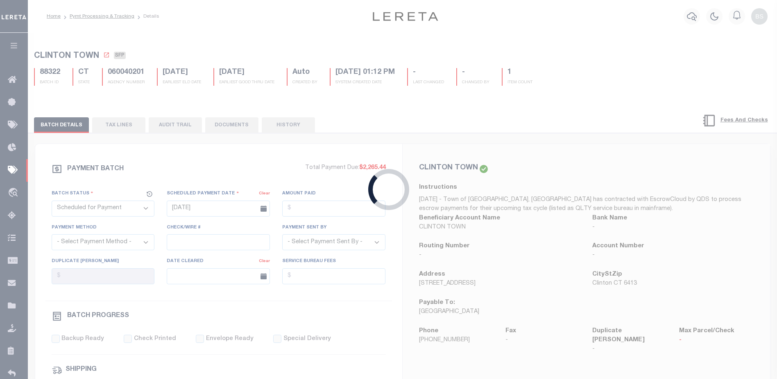
type input "[DATE]"
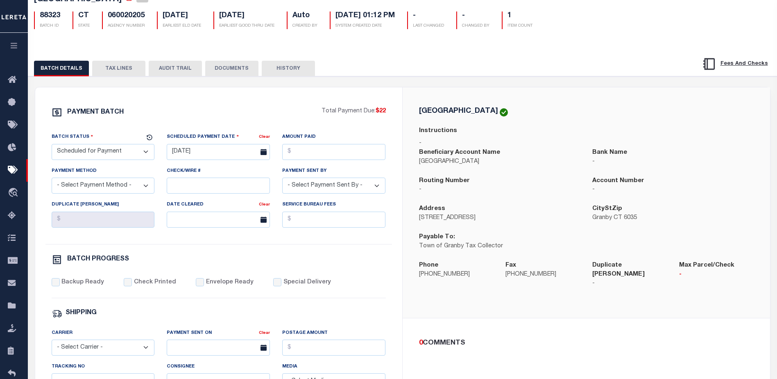
scroll to position [28, 0]
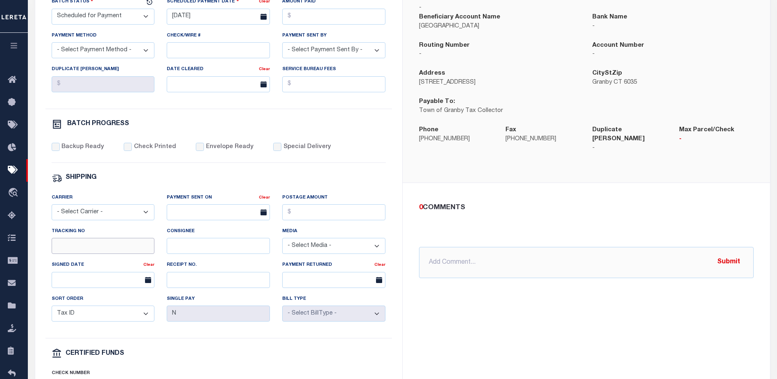
click at [82, 250] on input "Tracking No" at bounding box center [103, 246] width 103 height 16
drag, startPoint x: 82, startPoint y: 250, endPoint x: 68, endPoint y: 248, distance: 13.7
click at [68, 248] on input "Tracking No" at bounding box center [103, 246] width 103 height 16
drag, startPoint x: 68, startPoint y: 248, endPoint x: 492, endPoint y: 290, distance: 425.3
click at [492, 290] on div "0 COMMENTS @Aakash Patel @Abdul Muzain @Adams, Pamela S @Agustin Fernandez @Agu…" at bounding box center [586, 240] width 367 height 115
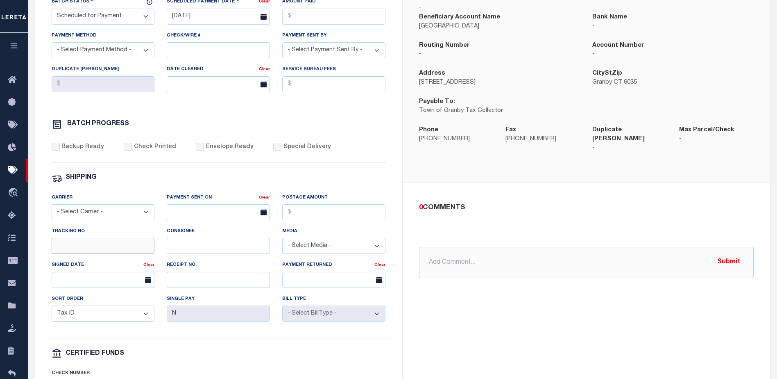
click at [76, 247] on input "Tracking No" at bounding box center [103, 246] width 103 height 16
type input "Barbara"
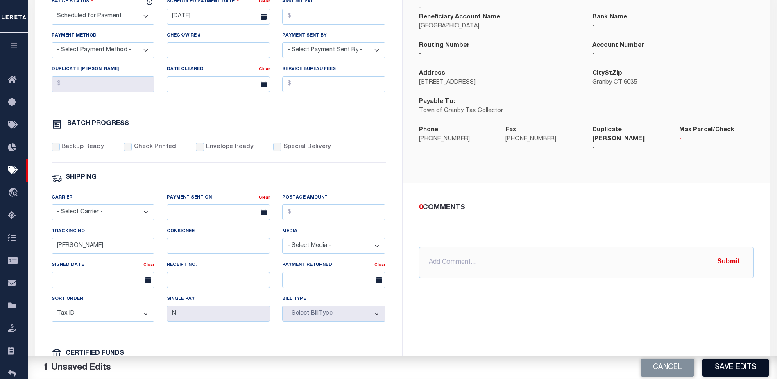
click at [755, 372] on button "Save Edits" at bounding box center [736, 367] width 66 height 18
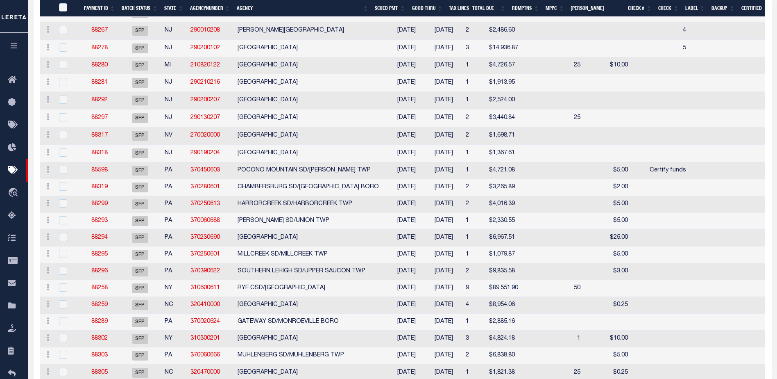
scroll to position [451, 0]
click at [172, 11] on th "State" at bounding box center [174, 8] width 26 height 17
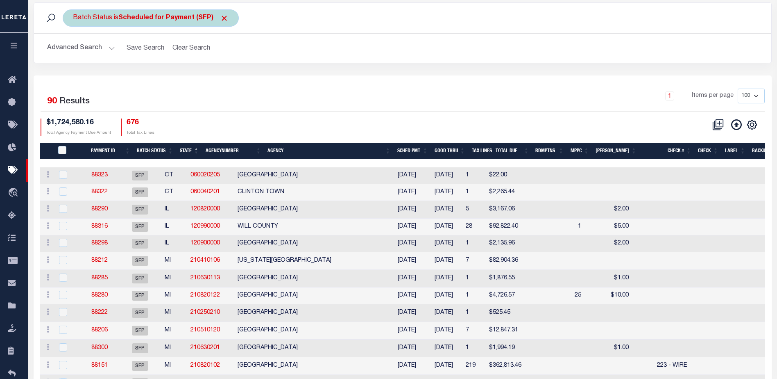
scroll to position [0, 0]
